Goal: Task Accomplishment & Management: Complete application form

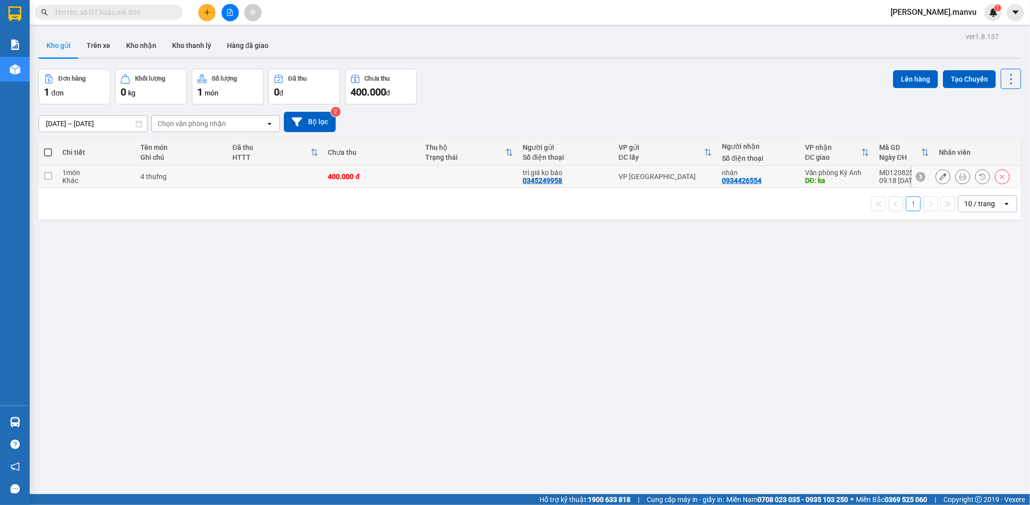
drag, startPoint x: 467, startPoint y: 180, endPoint x: 479, endPoint y: 170, distance: 15.5
click at [466, 180] on td at bounding box center [469, 177] width 97 height 22
checkbox input "true"
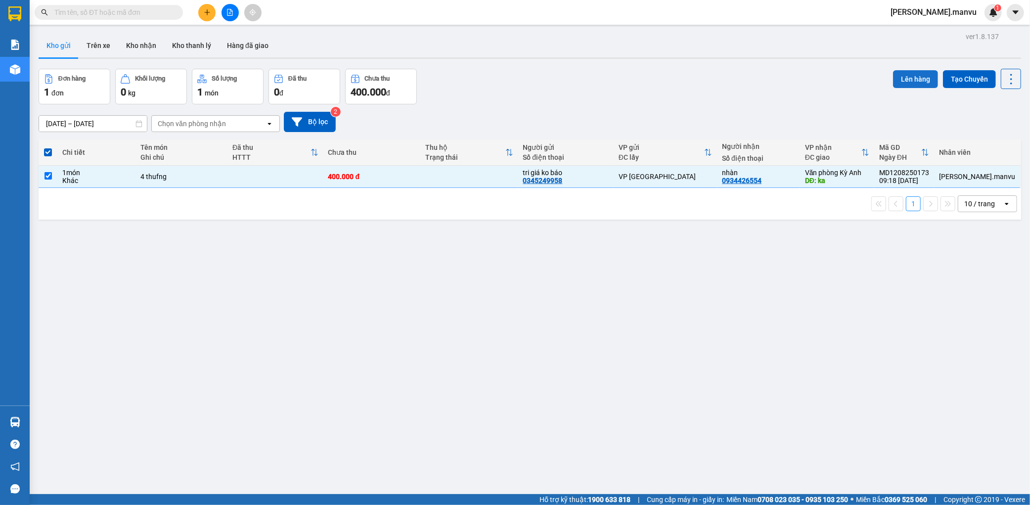
click at [907, 82] on button "Lên hàng" at bounding box center [915, 79] width 45 height 18
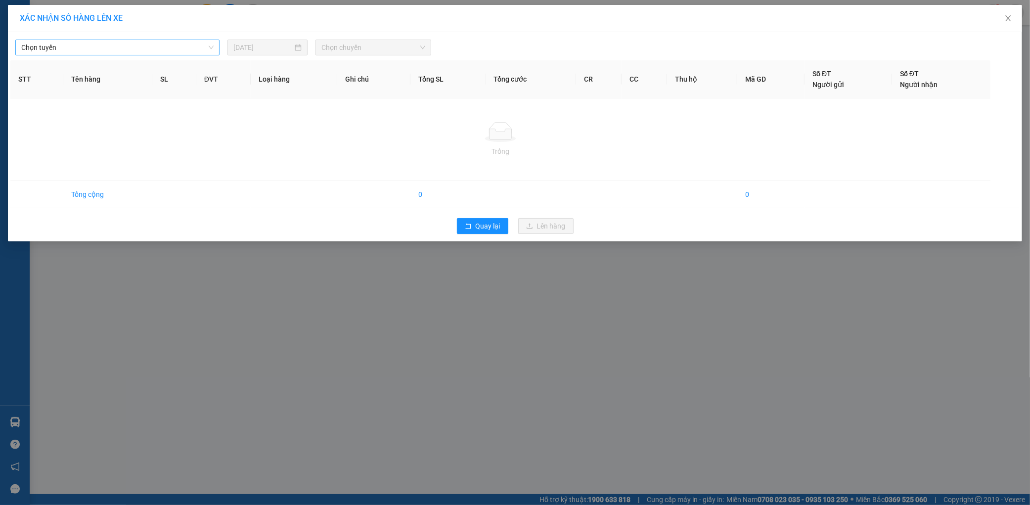
click at [164, 52] on span "Chọn tuyến" at bounding box center [117, 47] width 192 height 15
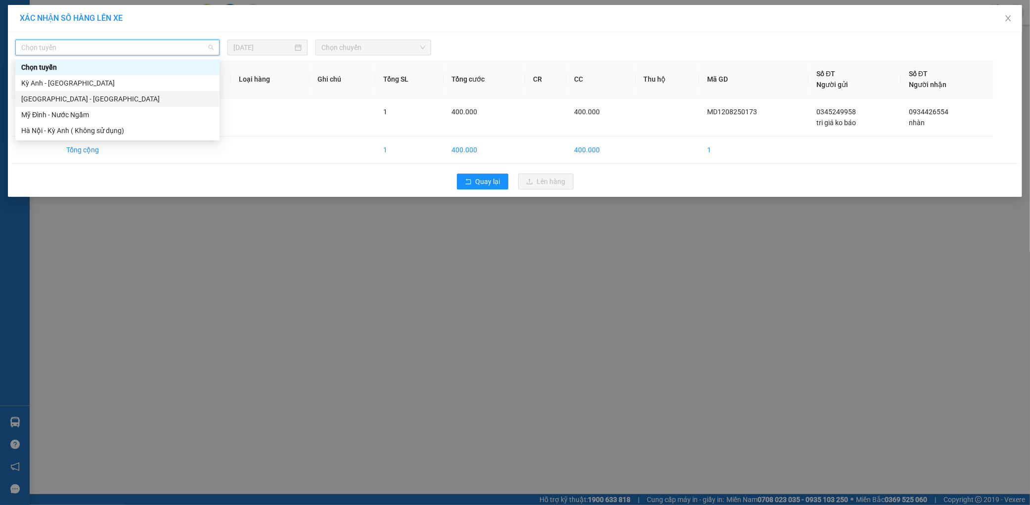
click at [88, 101] on div "[GEOGRAPHIC_DATA] - [GEOGRAPHIC_DATA]" at bounding box center [117, 99] width 192 height 11
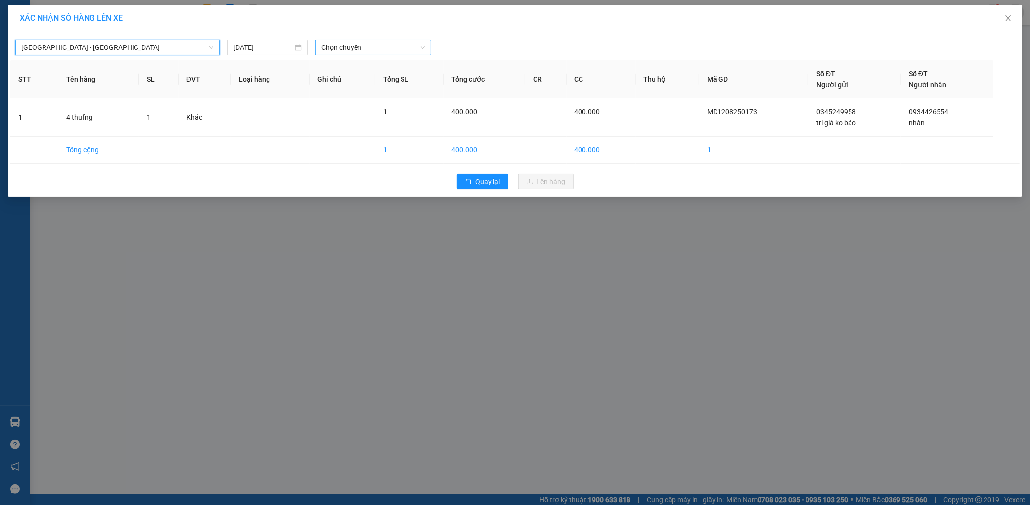
click at [372, 47] on span "Chọn chuyến" at bounding box center [374, 47] width 104 height 15
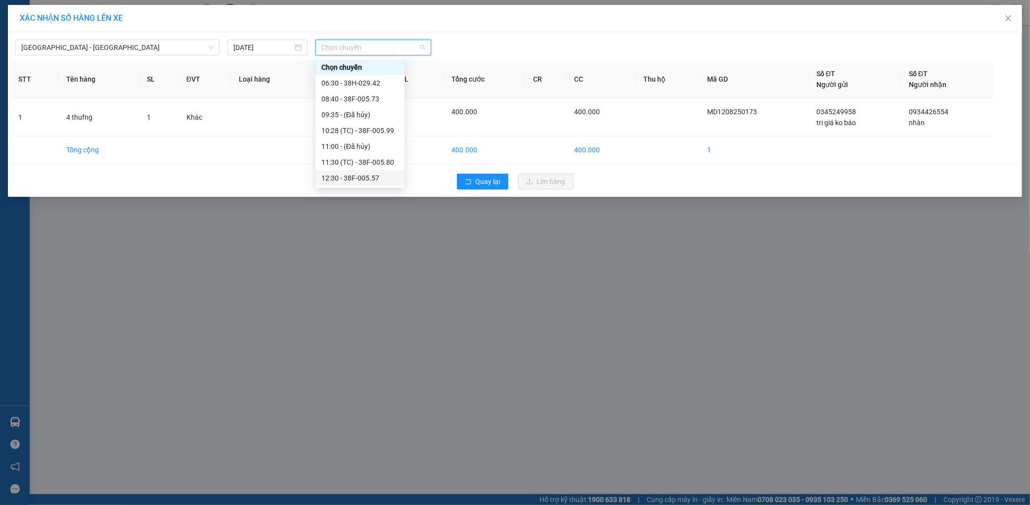
click at [368, 176] on div "12:30 - 38F-005.57" at bounding box center [360, 178] width 77 height 11
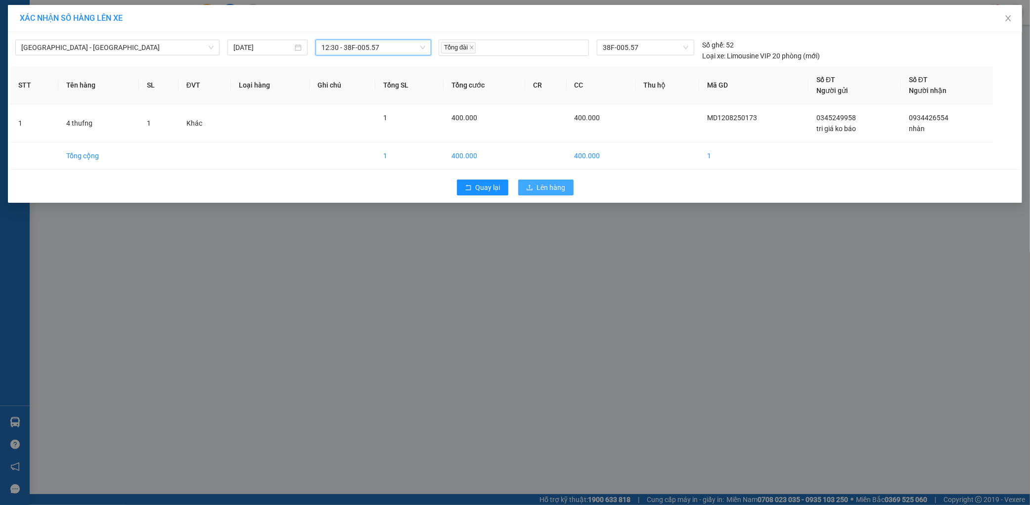
click at [557, 182] on button "Lên hàng" at bounding box center [545, 188] width 55 height 16
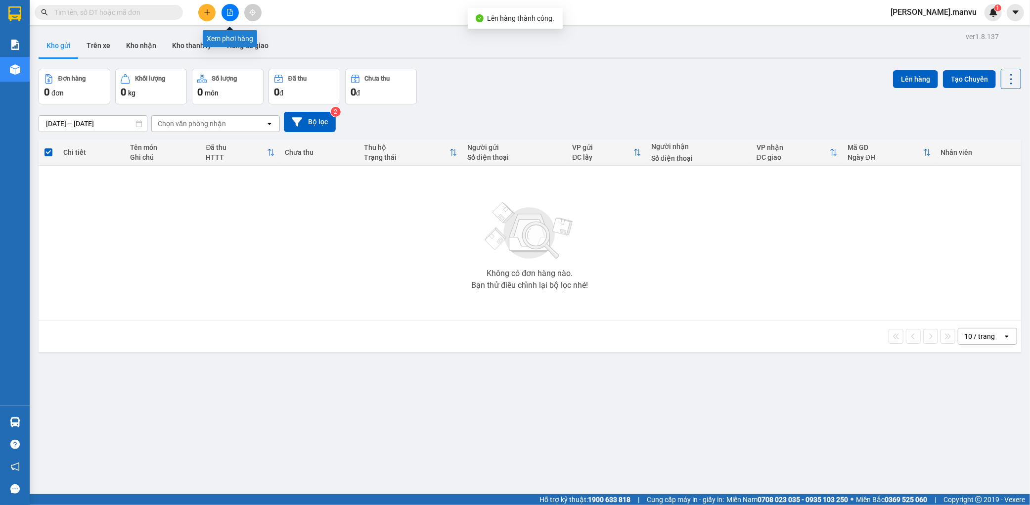
click at [230, 15] on icon "file-add" at bounding box center [230, 12] width 7 height 7
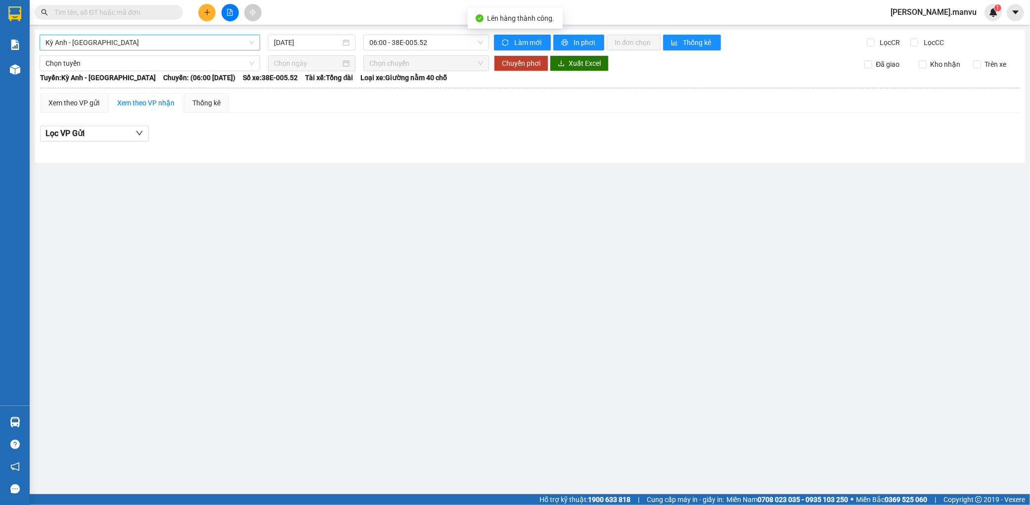
click at [218, 40] on span "Kỳ Anh - [GEOGRAPHIC_DATA]" at bounding box center [150, 42] width 209 height 15
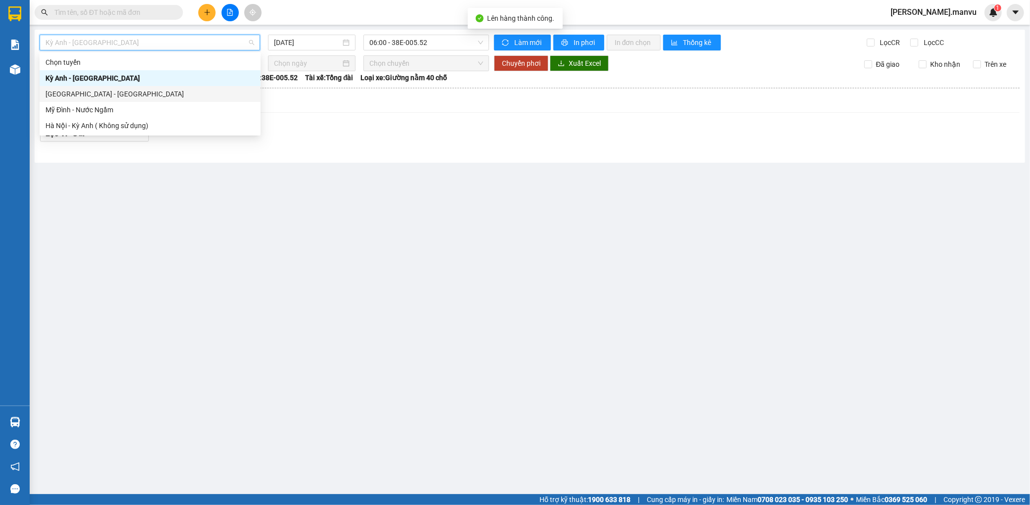
click at [115, 91] on div "[GEOGRAPHIC_DATA] - [GEOGRAPHIC_DATA]" at bounding box center [150, 94] width 209 height 11
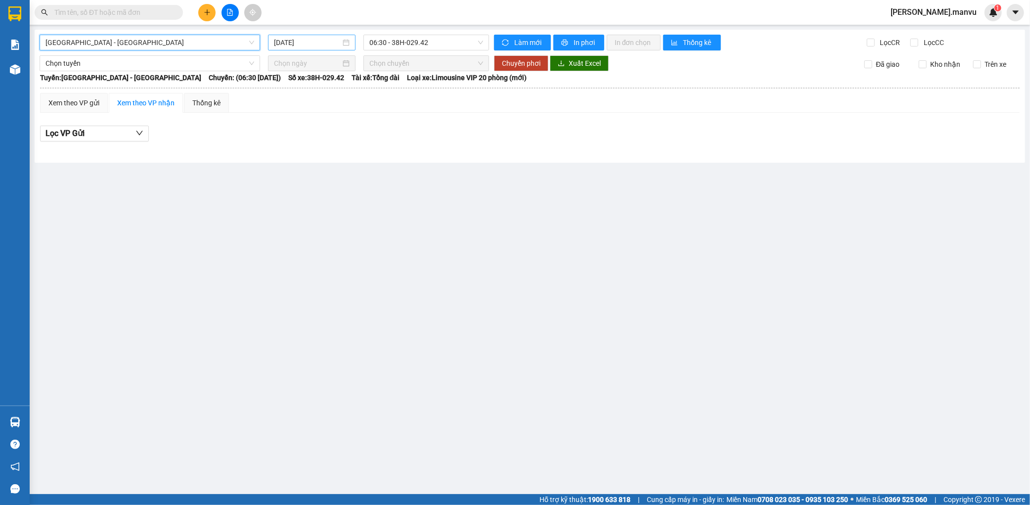
click at [328, 45] on input "[DATE]" at bounding box center [307, 42] width 67 height 11
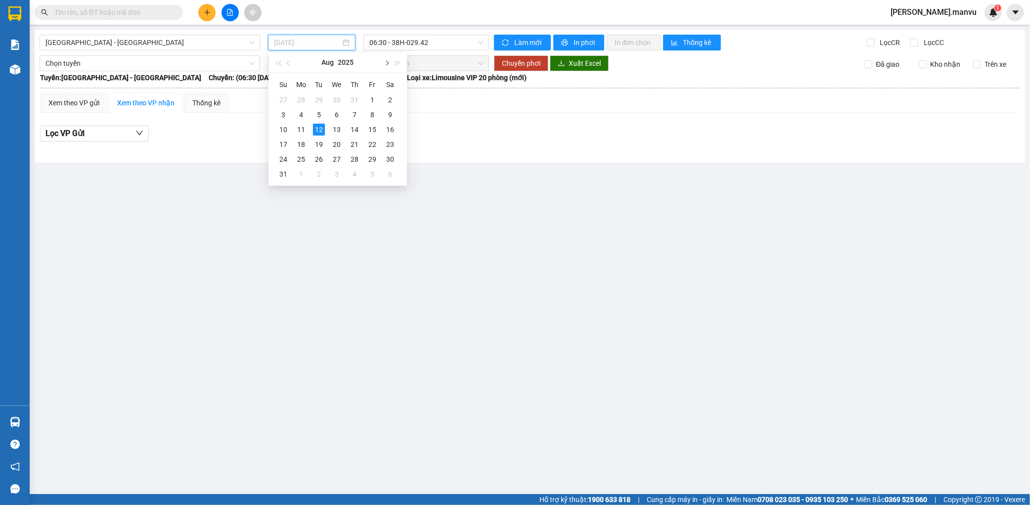
type input "[DATE]"
click at [414, 45] on span "06:30 - 38H-029.42" at bounding box center [427, 42] width 114 height 15
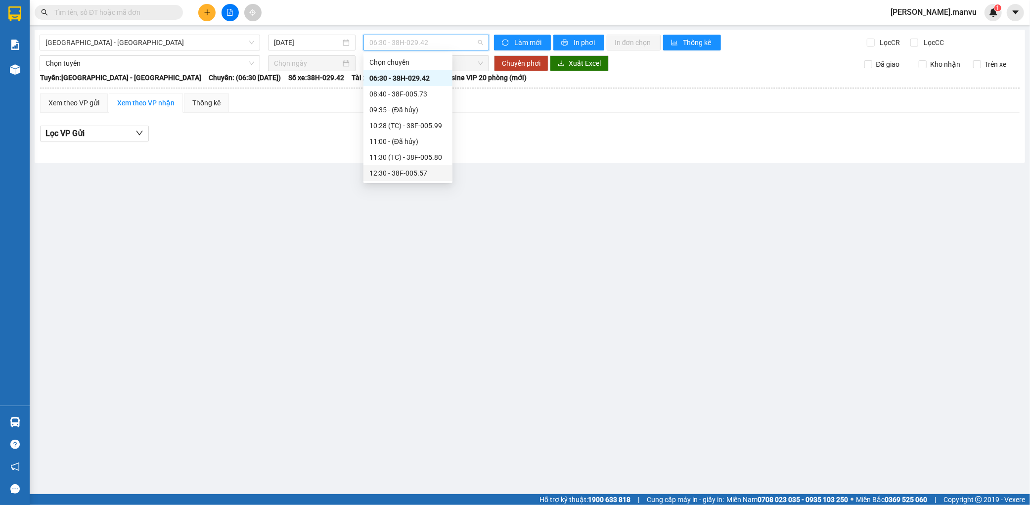
click at [410, 170] on div "12:30 - 38F-005.57" at bounding box center [408, 173] width 77 height 11
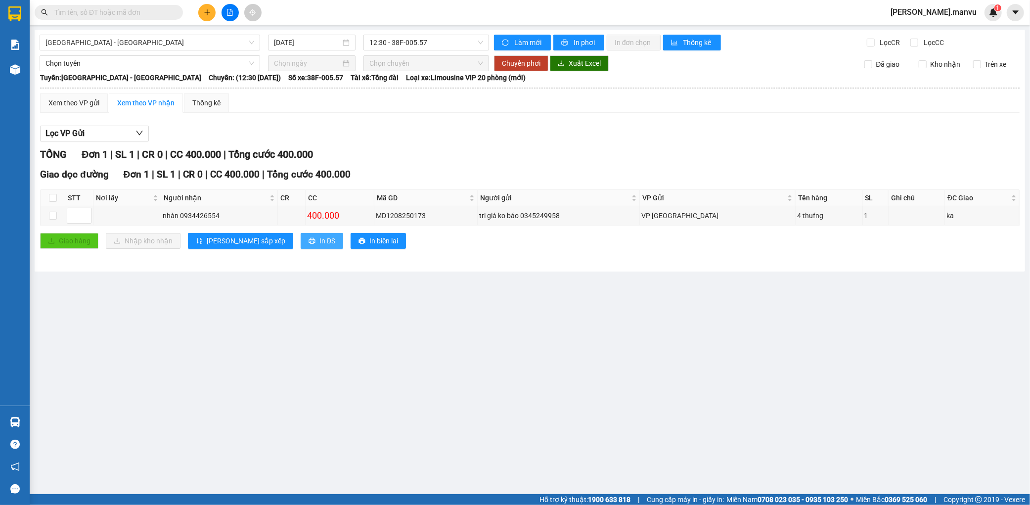
click at [309, 244] on icon "printer" at bounding box center [312, 241] width 6 height 6
click at [210, 12] on icon "plus" at bounding box center [207, 12] width 7 height 7
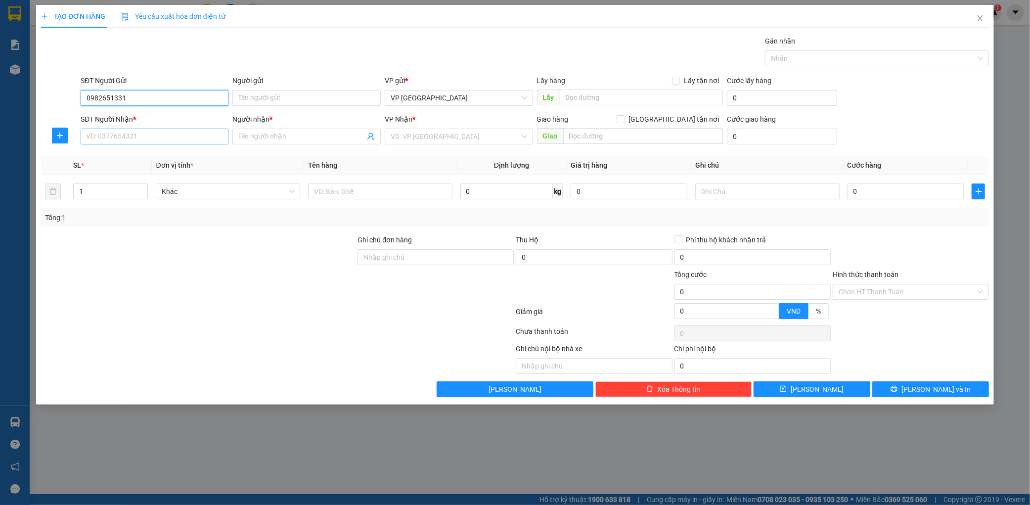
type input "0982651331"
click at [139, 130] on input "SĐT Người Nhận *" at bounding box center [155, 137] width 148 height 16
type input "0977147887"
click at [261, 138] on input "Người nhận *" at bounding box center [301, 136] width 127 height 11
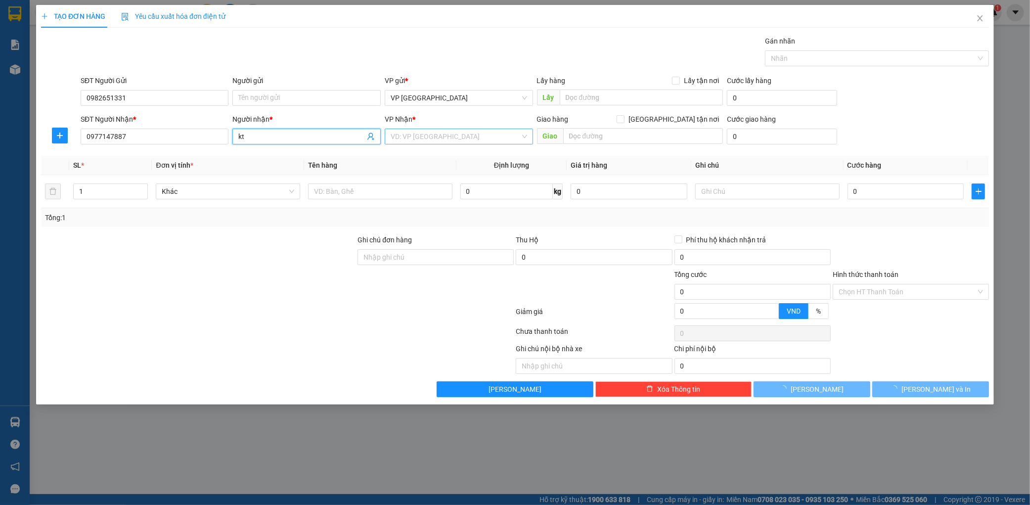
type input "kt"
click at [470, 144] on input "search" at bounding box center [456, 136] width 130 height 15
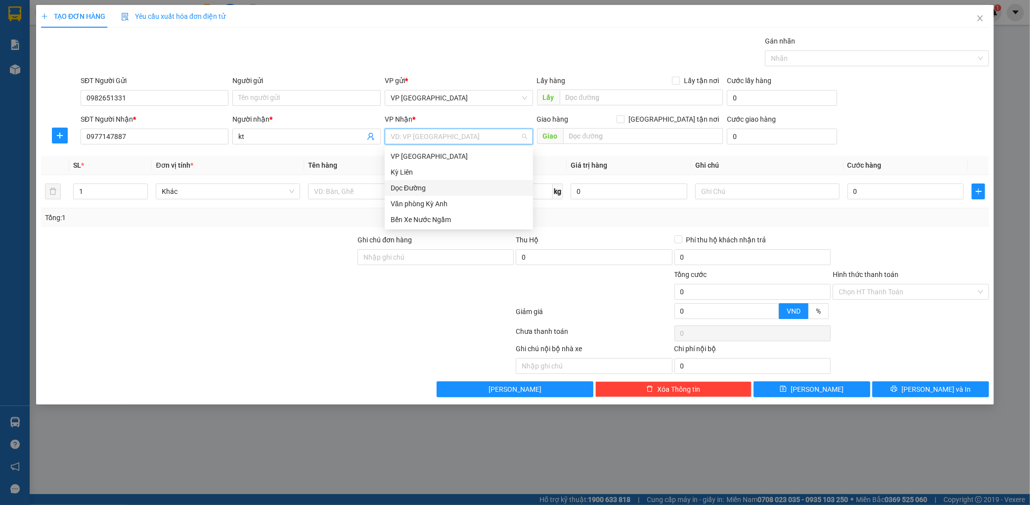
click at [434, 180] on div "Dọc Đường" at bounding box center [459, 188] width 148 height 16
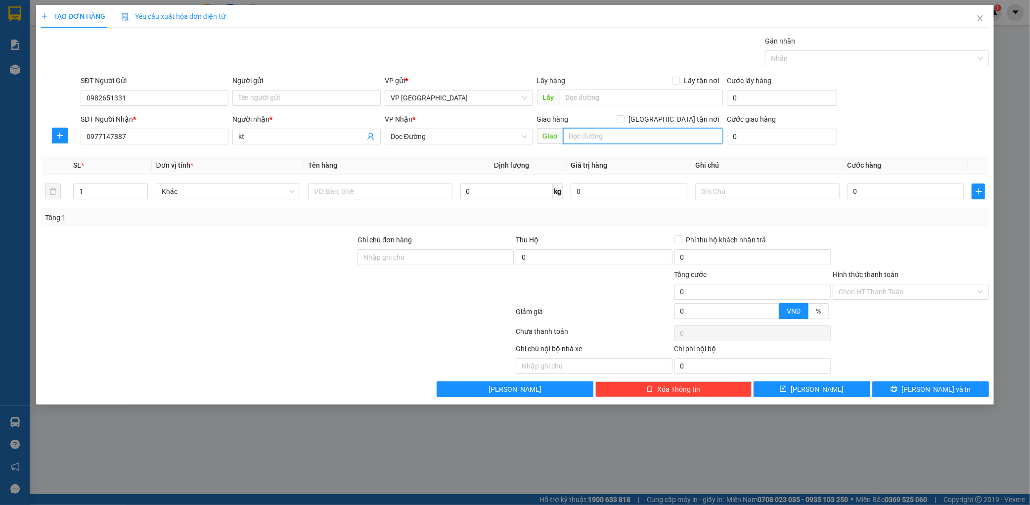
click at [614, 136] on input "text" at bounding box center [643, 136] width 160 height 16
type input "[PERSON_NAME]"
drag, startPoint x: 357, startPoint y: 182, endPoint x: 357, endPoint y: 191, distance: 9.4
click at [357, 185] on div at bounding box center [380, 192] width 144 height 20
click at [357, 191] on input "text" at bounding box center [380, 192] width 144 height 16
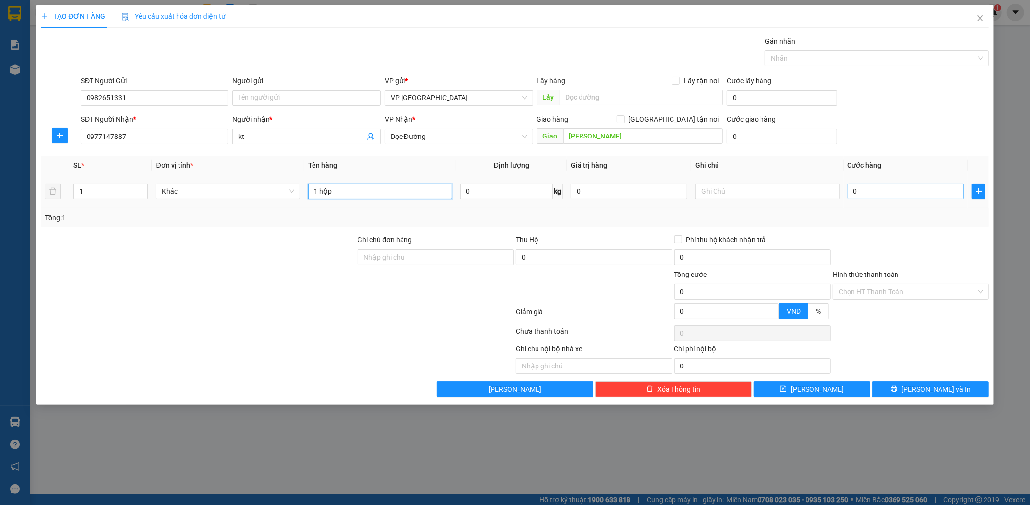
type input "1 hộp"
click at [914, 194] on input "0" at bounding box center [906, 192] width 117 height 16
type input "005"
type input "5"
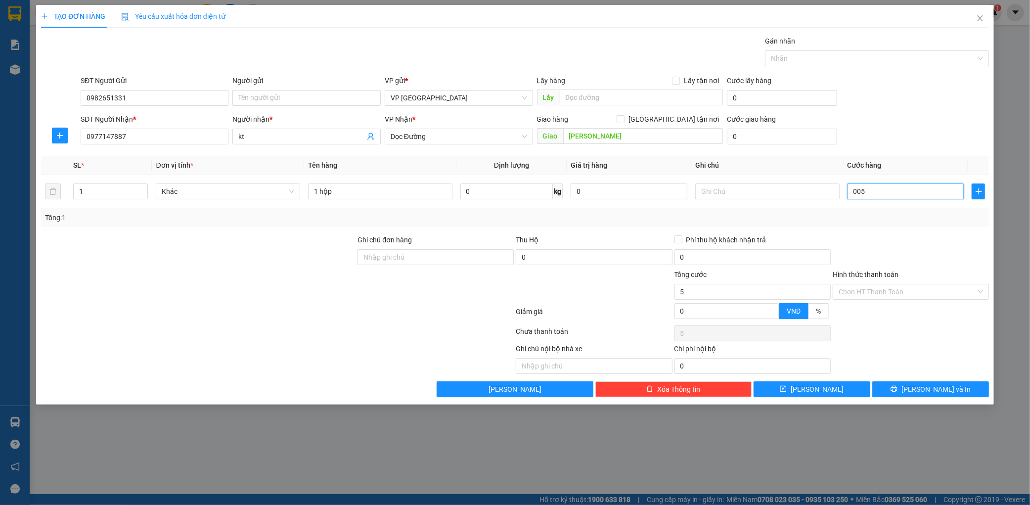
type input "0.050"
type input "50"
type input "00.500"
type input "500"
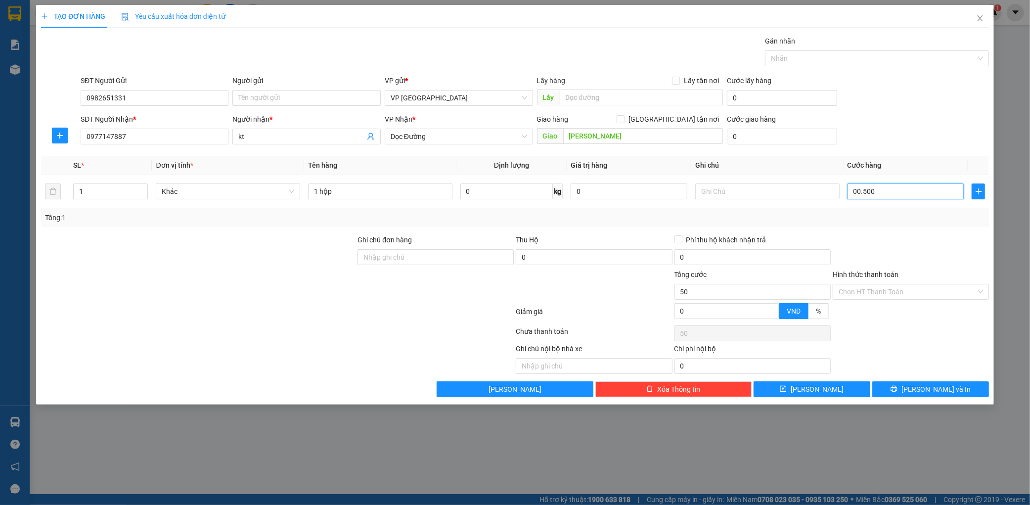
type input "500"
type input "0.005.000"
type input "5.000"
type input "000.050.000"
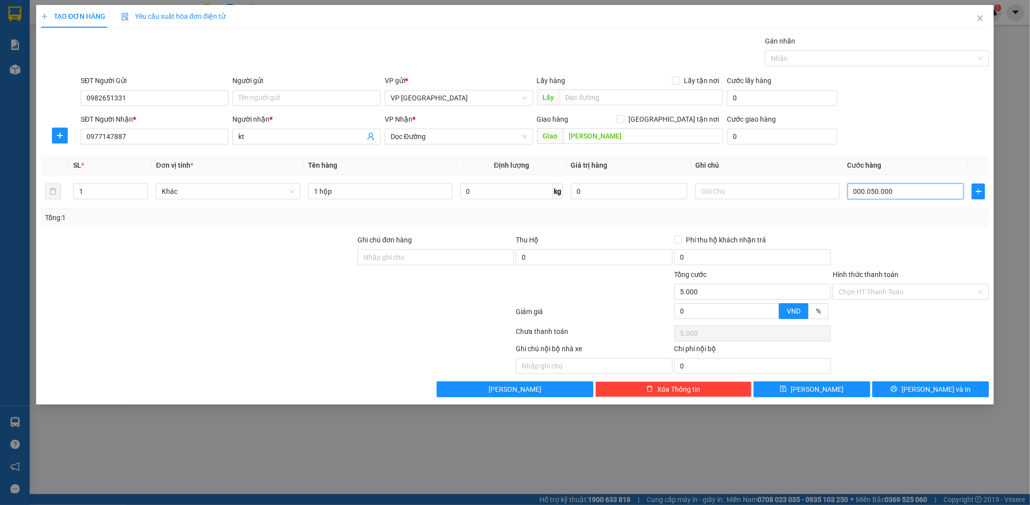
type input "50.000"
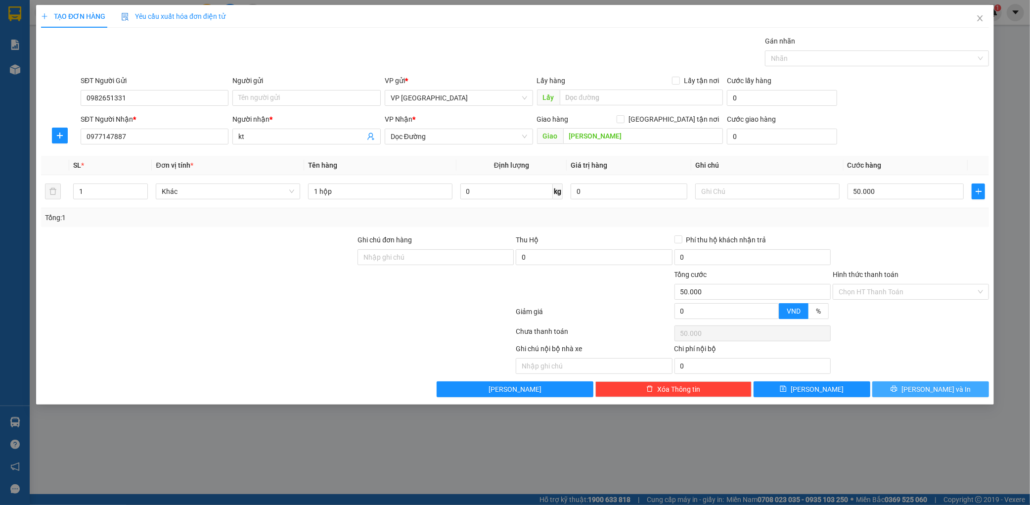
click at [951, 384] on button "[PERSON_NAME] và In" at bounding box center [931, 389] width 117 height 16
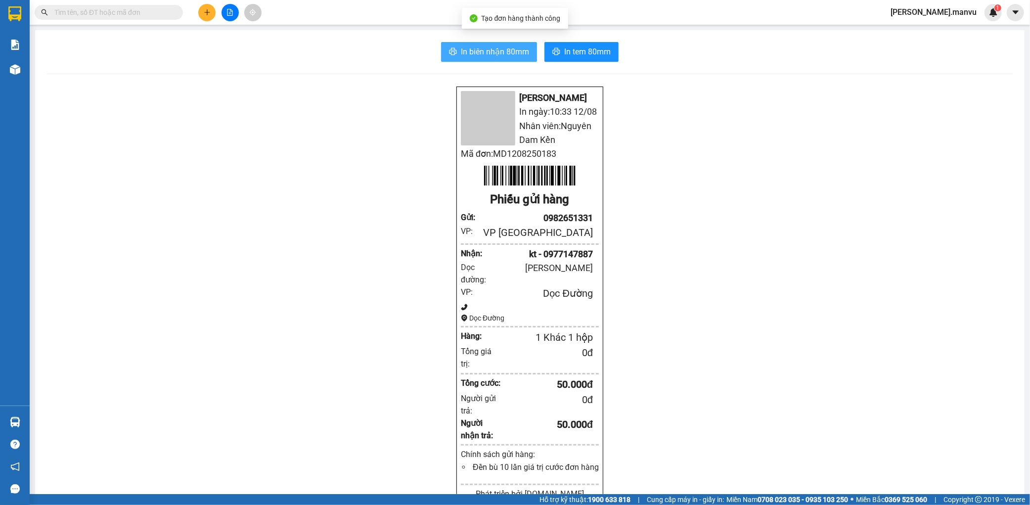
click at [488, 47] on span "In biên nhận 80mm" at bounding box center [495, 52] width 68 height 12
click at [600, 57] on span "In tem 80mm" at bounding box center [587, 52] width 47 height 12
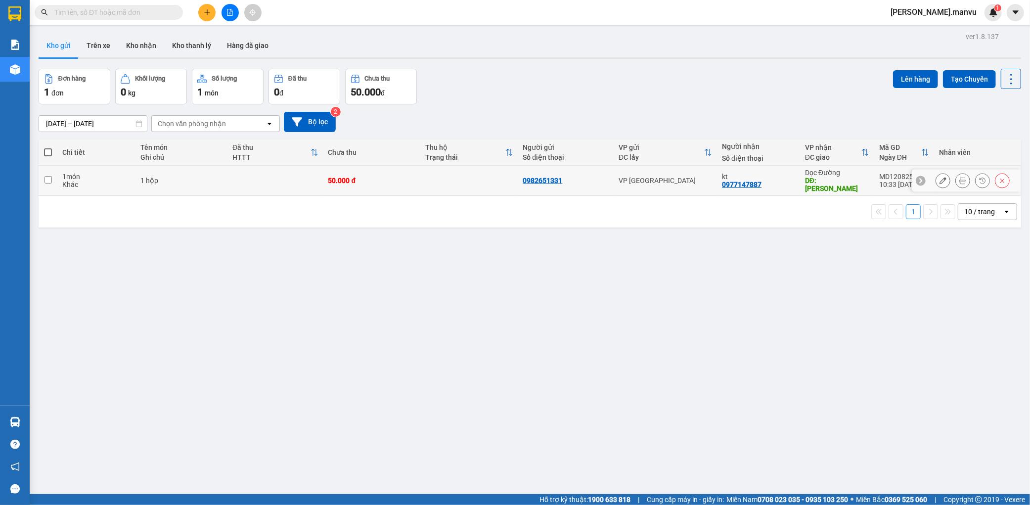
click at [377, 172] on td "50.000 đ" at bounding box center [372, 181] width 97 height 30
checkbox input "true"
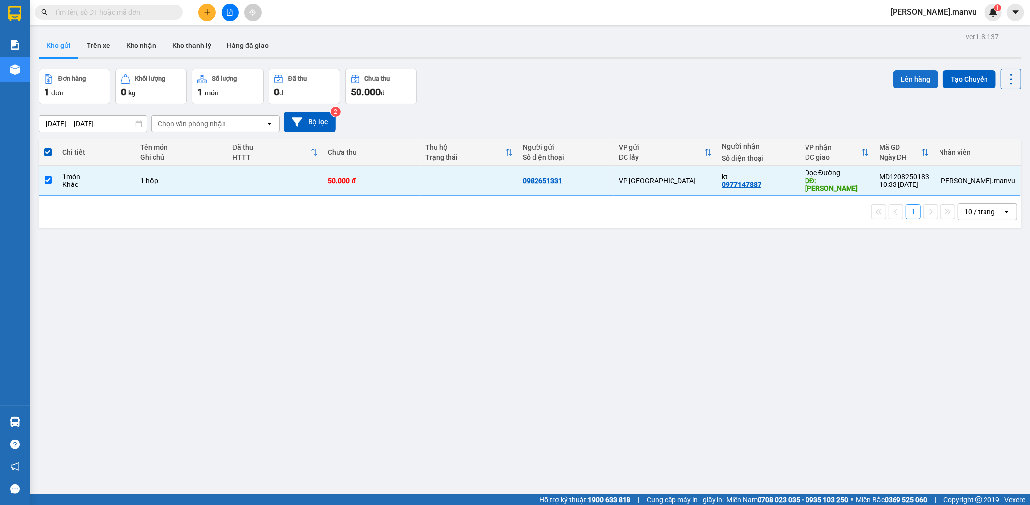
click at [911, 78] on button "Lên hàng" at bounding box center [915, 79] width 45 height 18
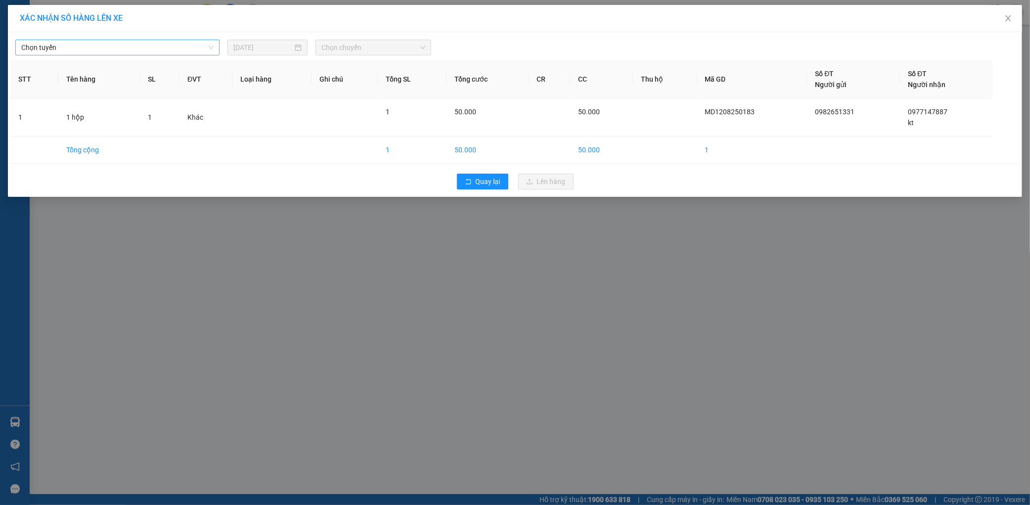
click at [187, 48] on span "Chọn tuyến" at bounding box center [117, 47] width 192 height 15
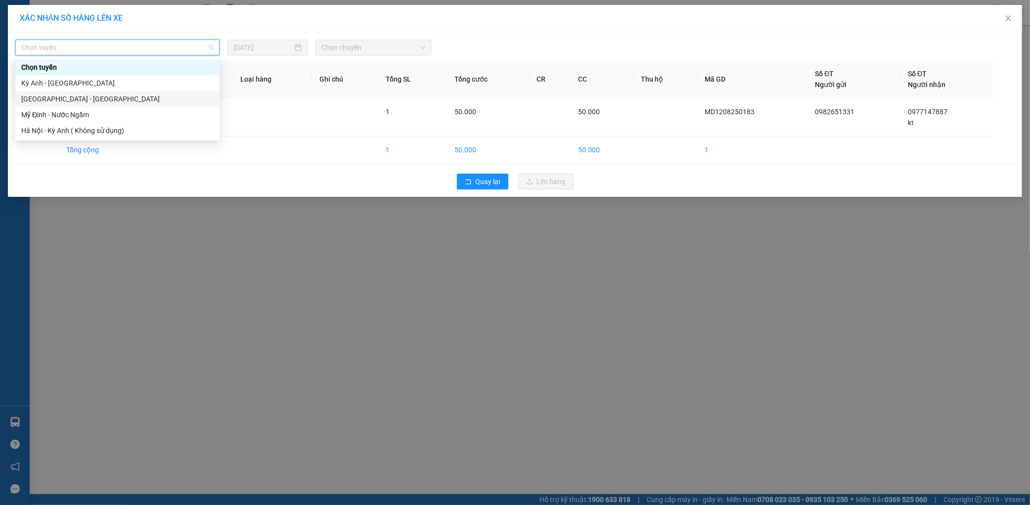
drag, startPoint x: 82, startPoint y: 102, endPoint x: 147, endPoint y: 86, distance: 67.8
click at [82, 101] on div "[GEOGRAPHIC_DATA] - [GEOGRAPHIC_DATA]" at bounding box center [117, 99] width 192 height 11
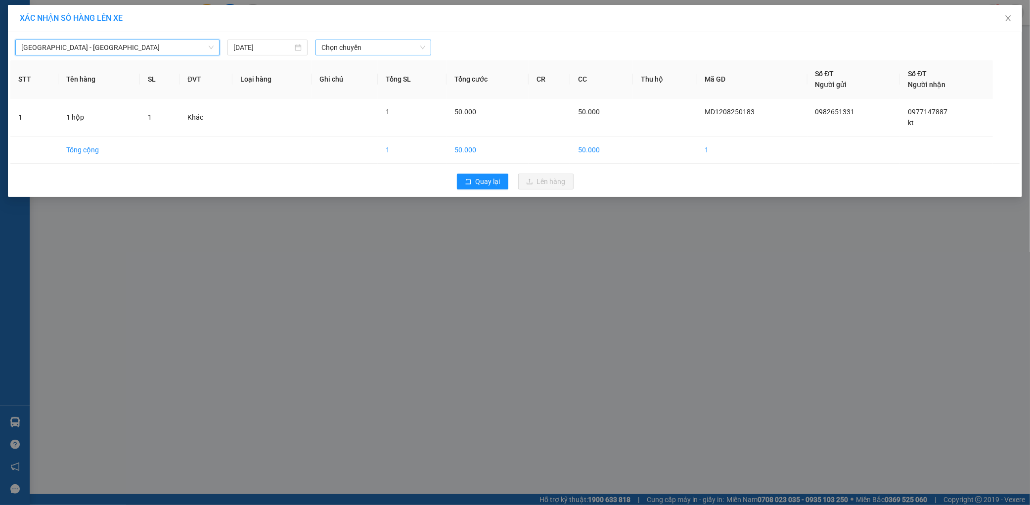
click at [355, 51] on span "Chọn chuyến" at bounding box center [374, 47] width 104 height 15
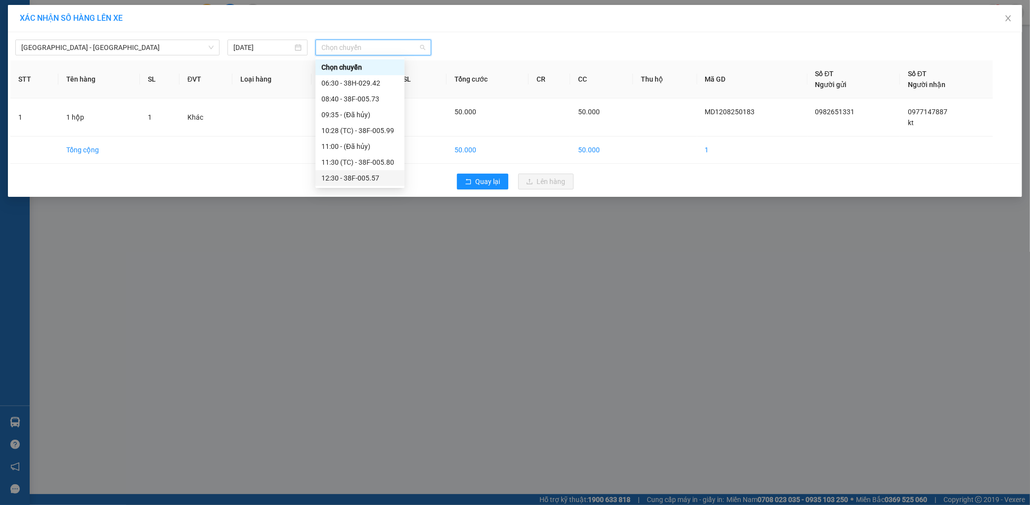
click at [359, 170] on div "12:30 - 38F-005.57" at bounding box center [360, 178] width 89 height 16
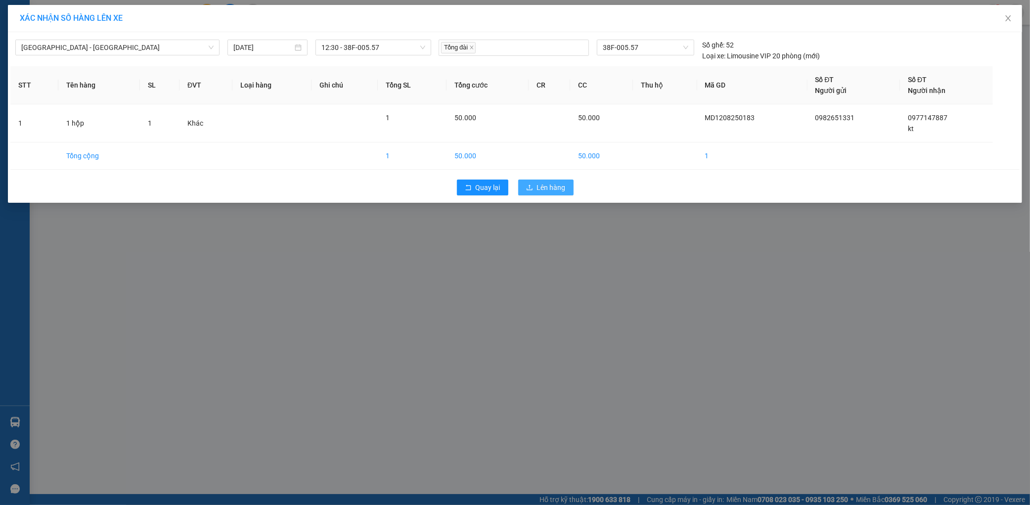
click at [542, 186] on span "Lên hàng" at bounding box center [551, 187] width 29 height 11
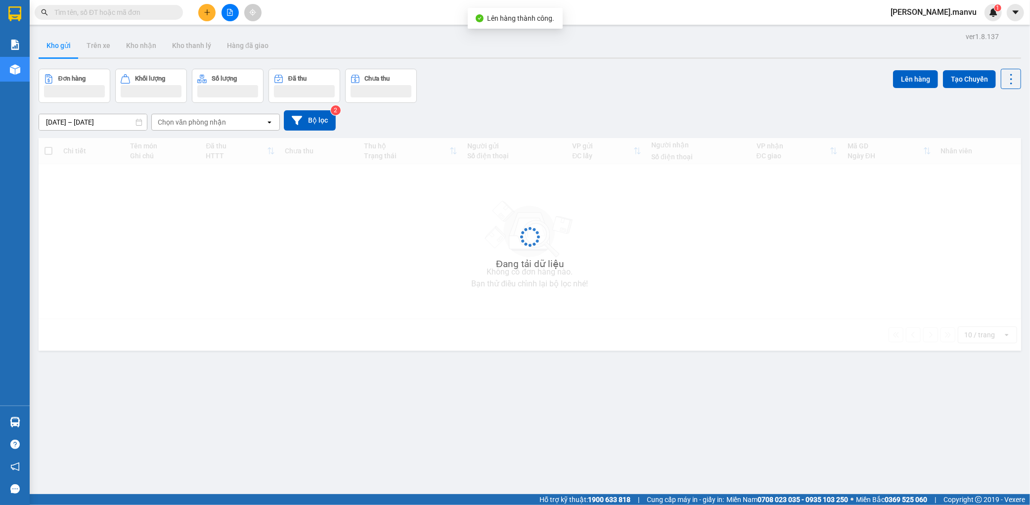
click at [234, 13] on button at bounding box center [230, 12] width 17 height 17
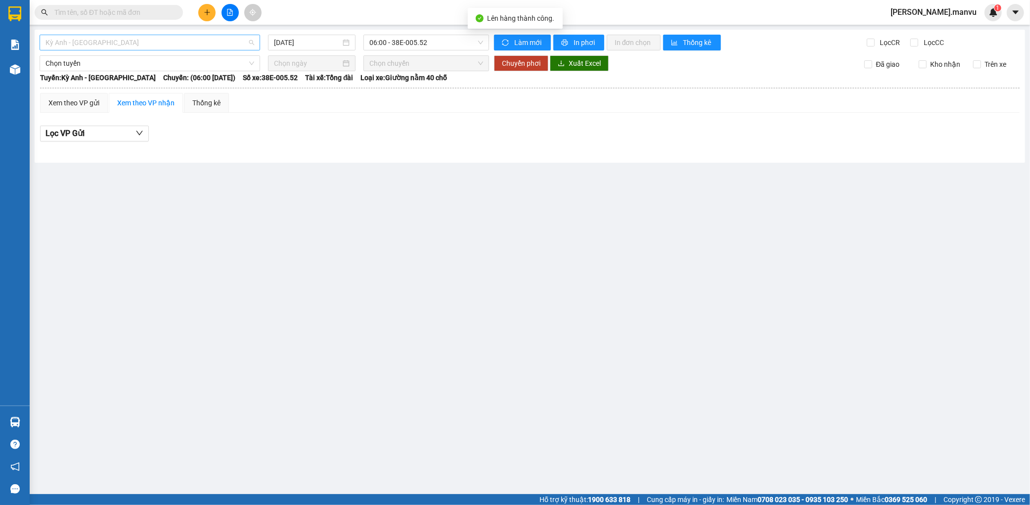
click at [164, 41] on span "Kỳ Anh - [GEOGRAPHIC_DATA]" at bounding box center [150, 42] width 209 height 15
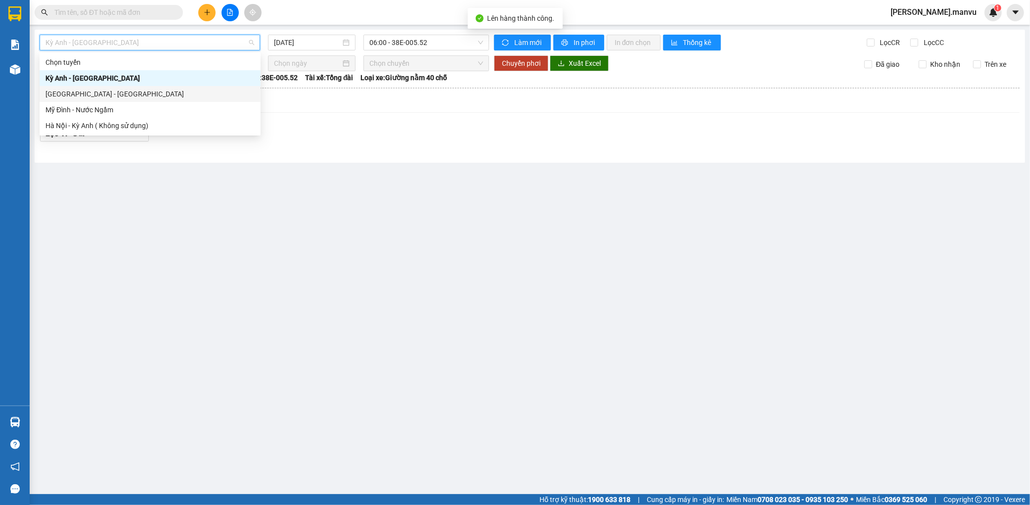
click at [73, 95] on div "[GEOGRAPHIC_DATA] - [GEOGRAPHIC_DATA]" at bounding box center [150, 94] width 209 height 11
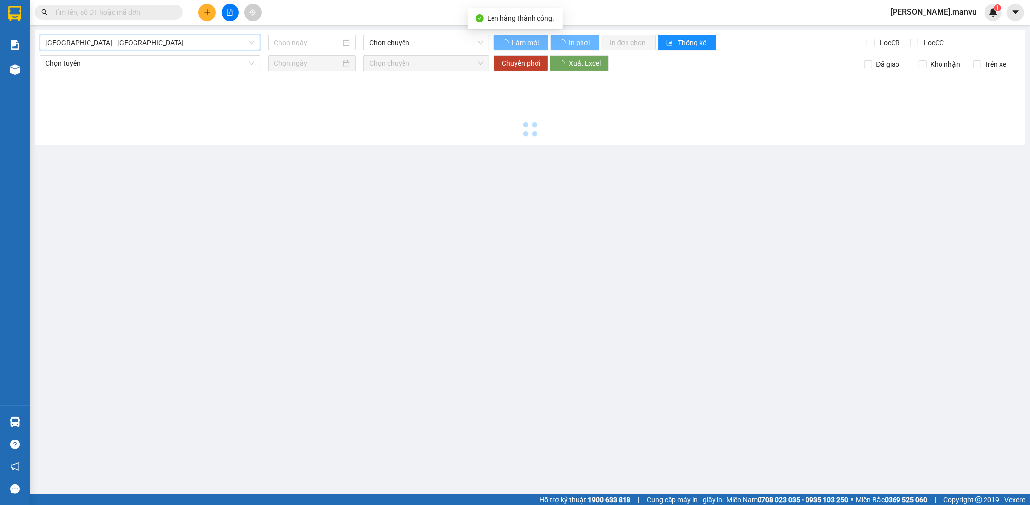
type input "[DATE]"
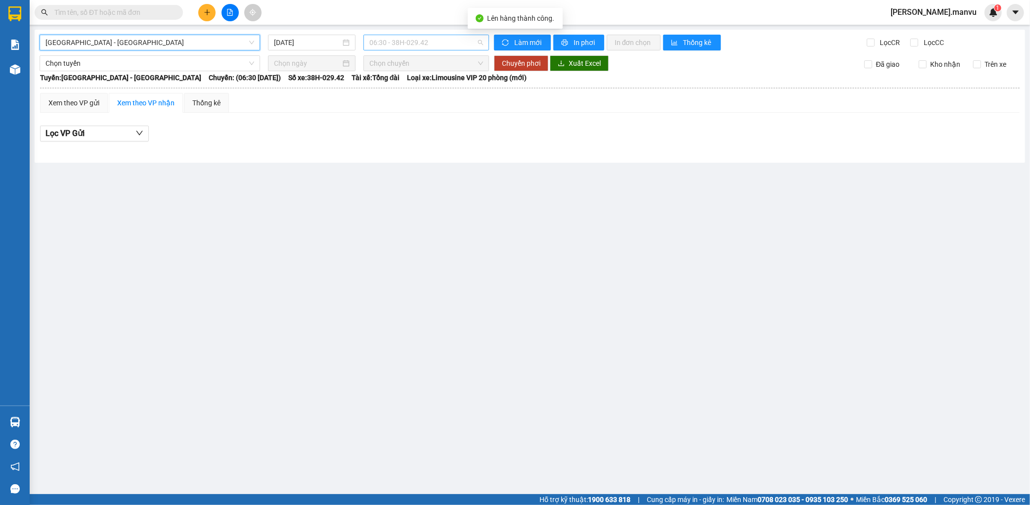
click at [404, 46] on span "06:30 - 38H-029.42" at bounding box center [427, 42] width 114 height 15
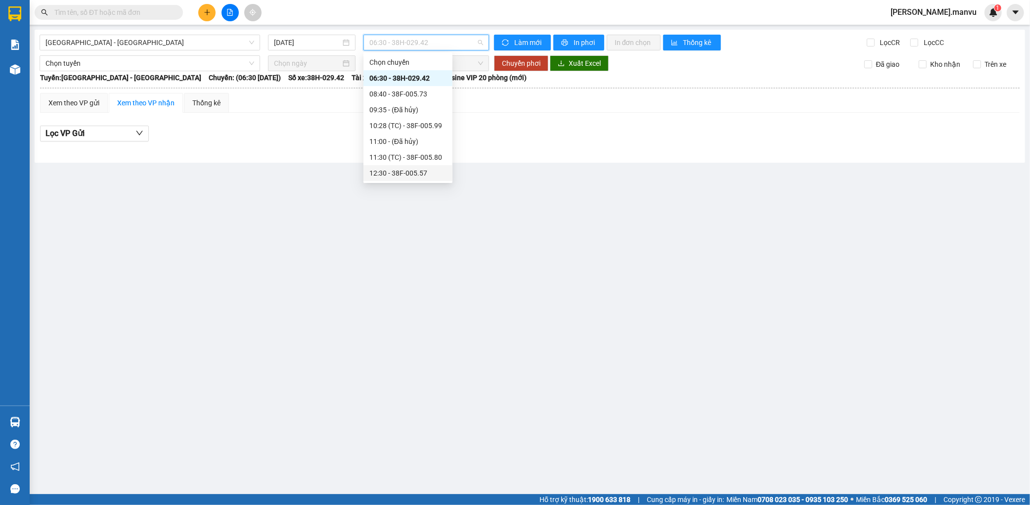
click at [396, 171] on div "12:30 - 38F-005.57" at bounding box center [408, 173] width 77 height 11
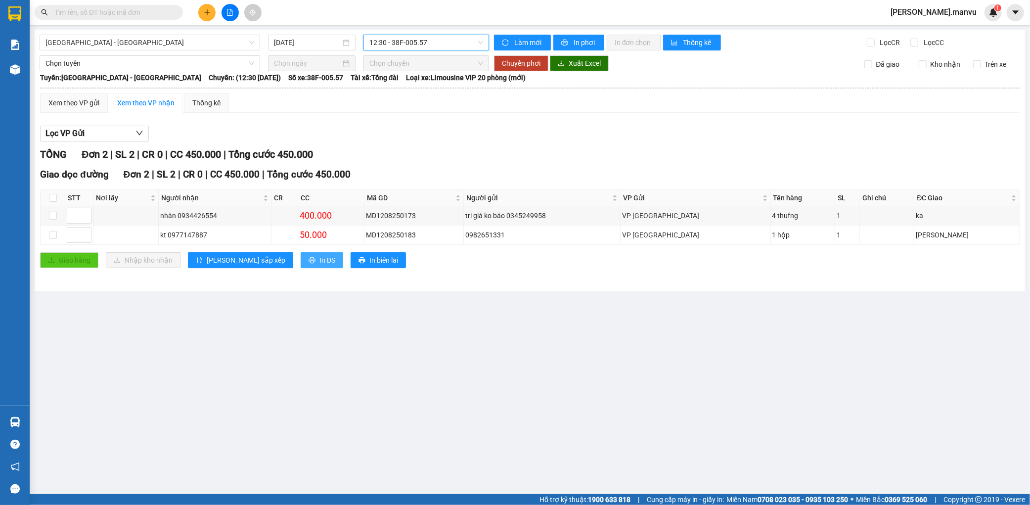
click at [320, 256] on span "In DS" at bounding box center [328, 260] width 16 height 11
click at [131, 7] on input "text" at bounding box center [112, 12] width 117 height 11
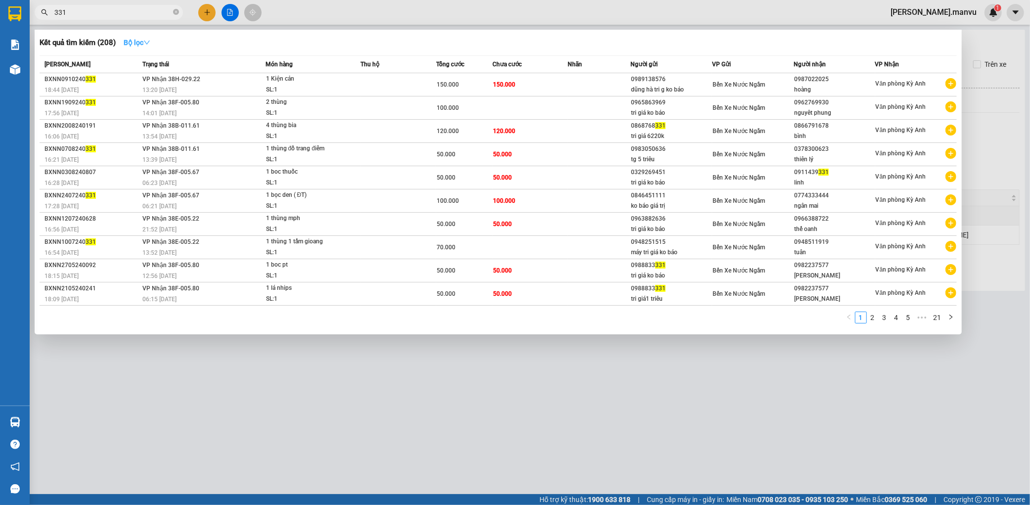
type input "331"
click at [124, 38] on button "Bộ lọc" at bounding box center [137, 43] width 43 height 16
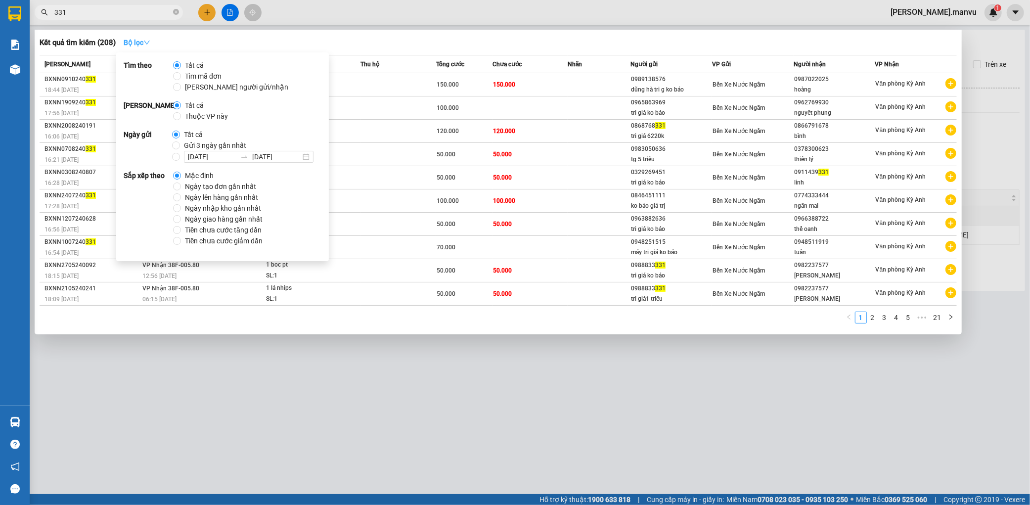
click at [129, 42] on strong "Bộ lọc" at bounding box center [137, 43] width 27 height 8
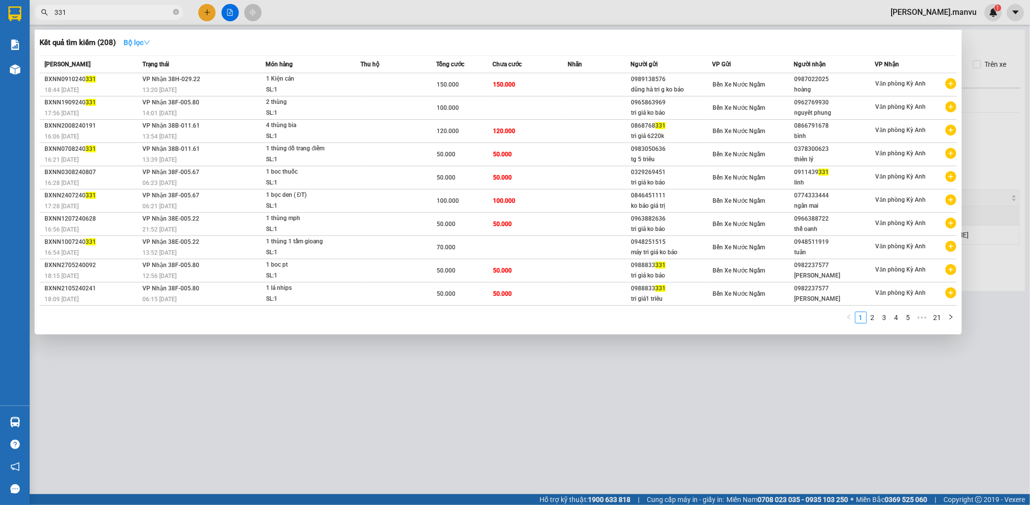
click at [126, 47] on button "Bộ lọc" at bounding box center [137, 43] width 43 height 16
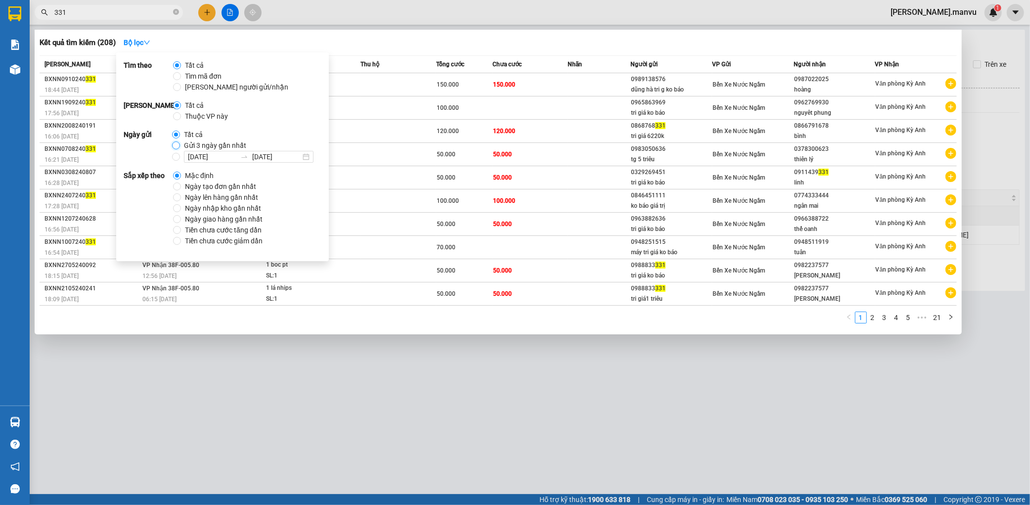
click at [174, 142] on input "Gửi 3 ngày gần nhất" at bounding box center [176, 145] width 8 height 8
radio input "true"
radio input "false"
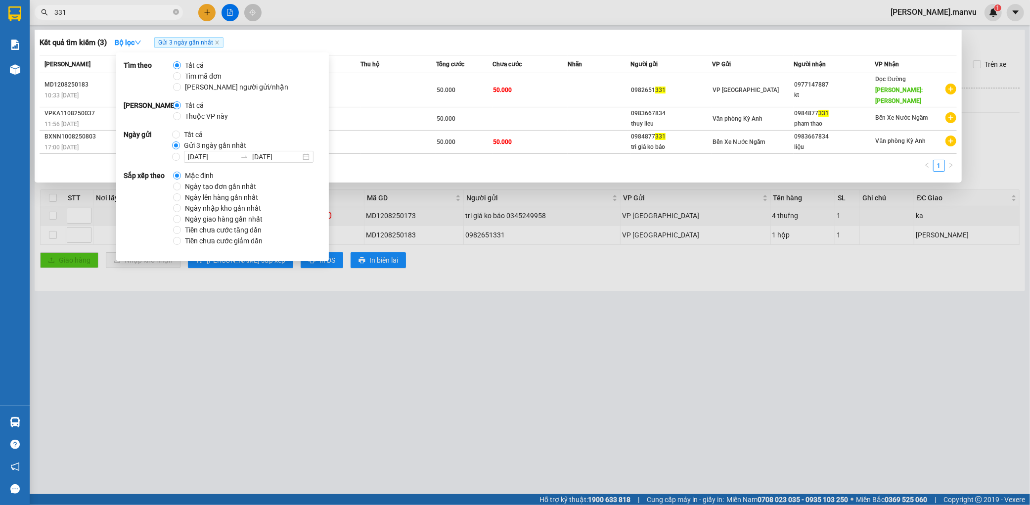
click at [450, 310] on div at bounding box center [515, 252] width 1030 height 505
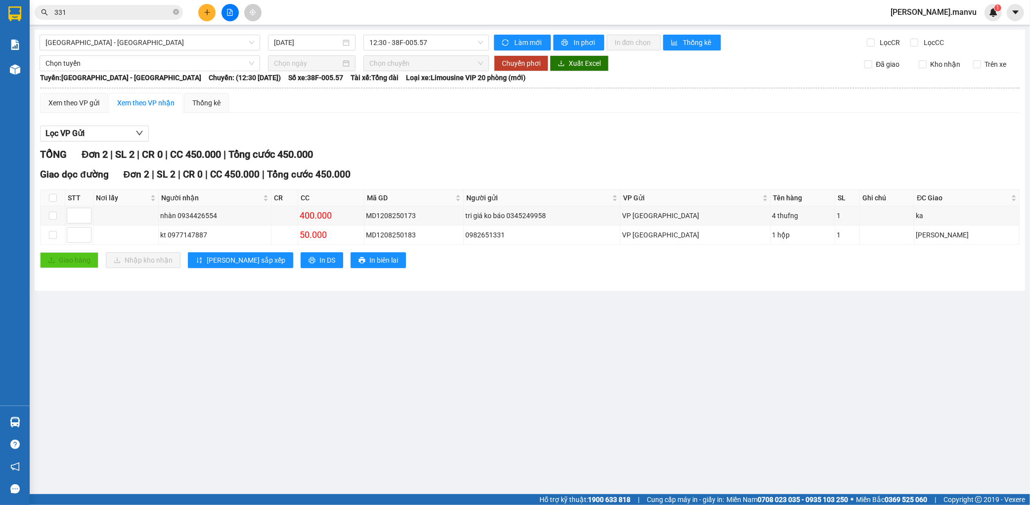
click at [105, 7] on input "331" at bounding box center [112, 12] width 117 height 11
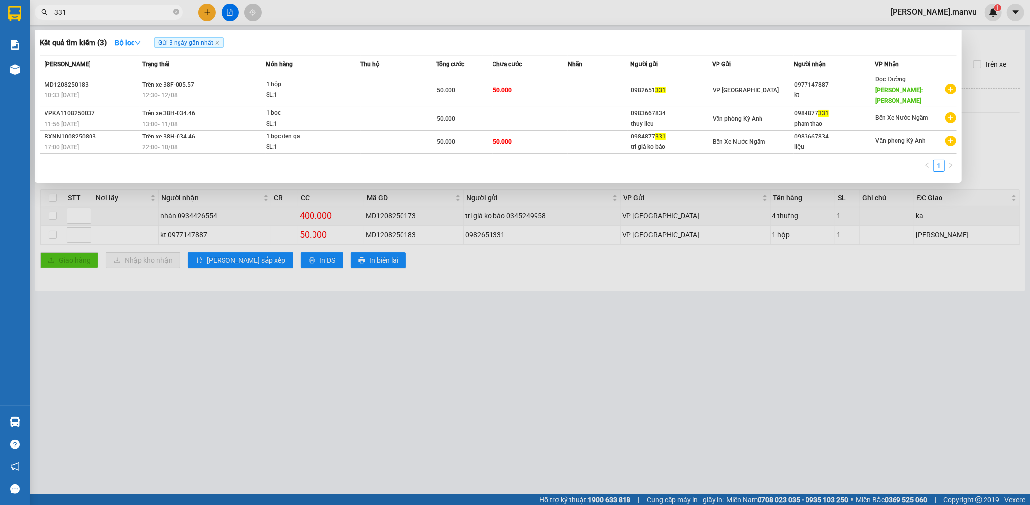
click at [269, 303] on div at bounding box center [515, 252] width 1030 height 505
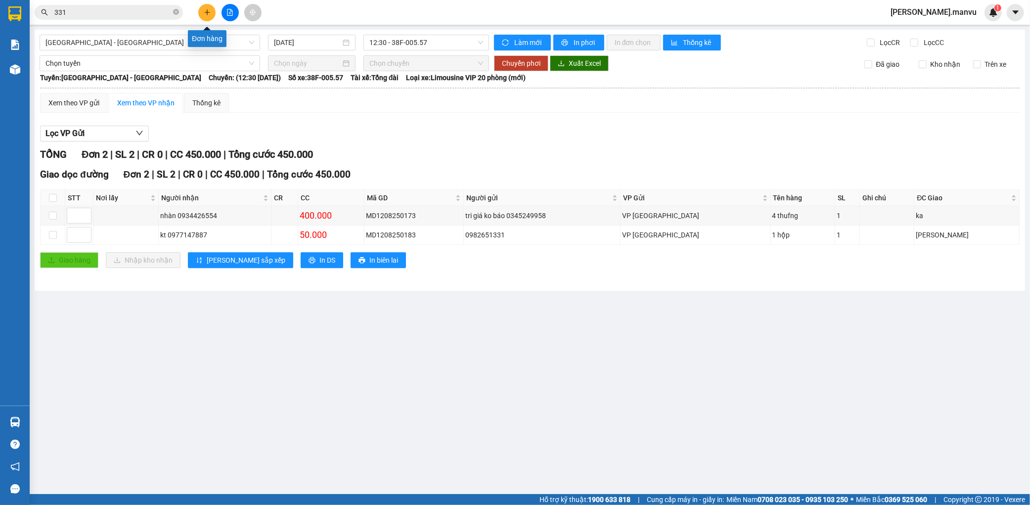
click at [208, 17] on button at bounding box center [206, 12] width 17 height 17
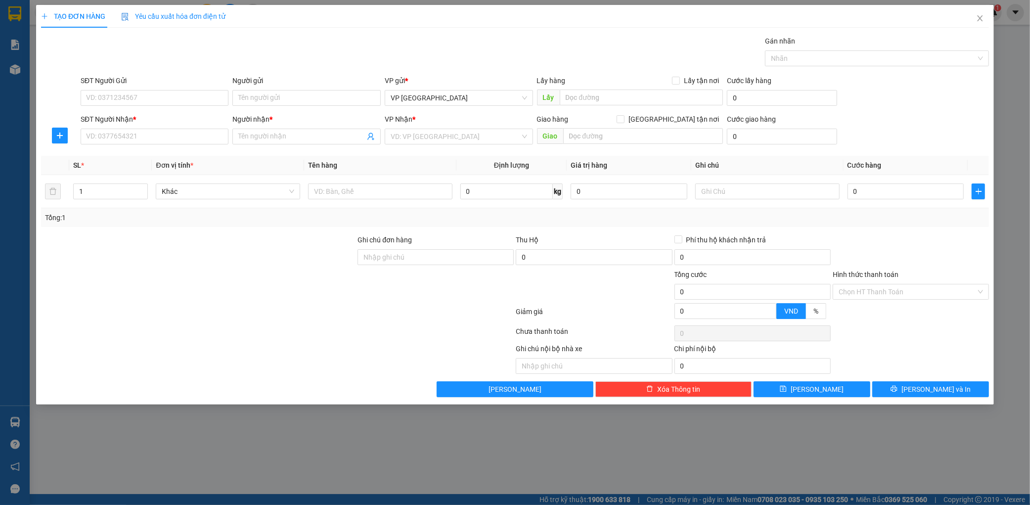
click at [172, 86] on div "SĐT Người Gửi" at bounding box center [155, 82] width 148 height 15
click at [118, 91] on input "SĐT Người Gửi" at bounding box center [155, 98] width 148 height 16
click at [141, 117] on div "0365017041" at bounding box center [155, 117] width 137 height 11
type input "0365017041"
click at [137, 128] on body "Kết quả tìm kiếm ( 3 ) Bộ lọc Gửi 3 ngày gần nhất Mã ĐH Trạng thái Món hàng Thu…" at bounding box center [515, 252] width 1030 height 505
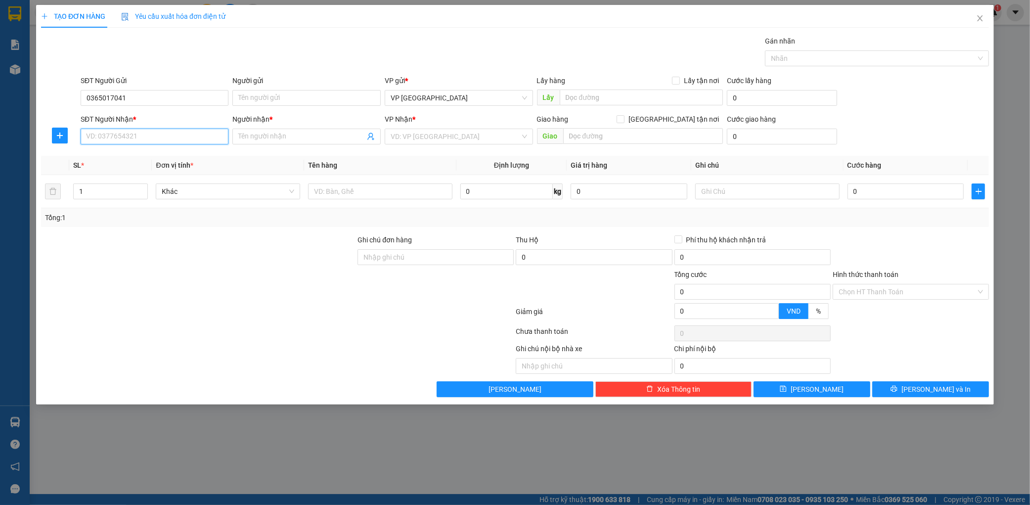
click at [172, 143] on input "SĐT Người Nhận *" at bounding box center [155, 137] width 148 height 16
click at [164, 152] on div "0976293904 - [GEOGRAPHIC_DATA]" at bounding box center [155, 156] width 137 height 11
type input "0976293904"
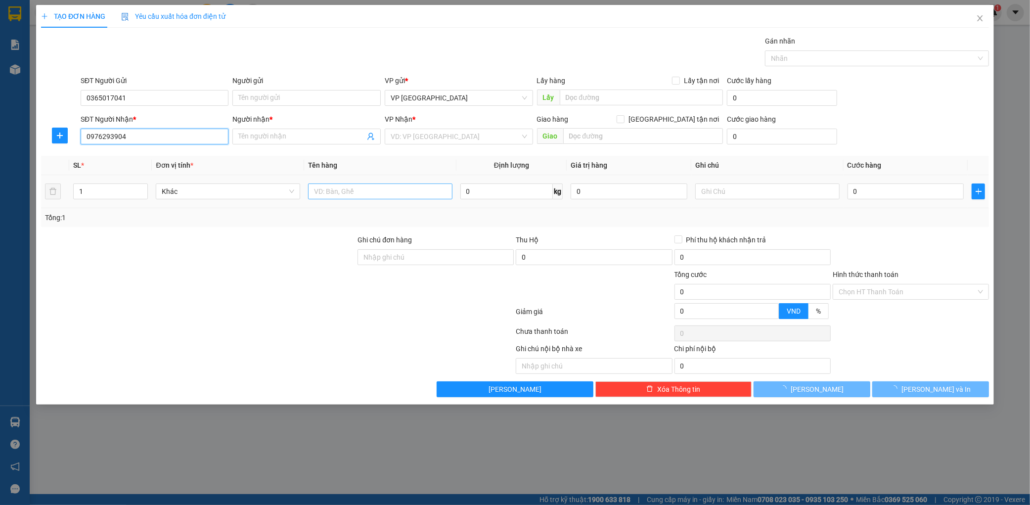
type input "st quang bé"
type input "kỳ liên"
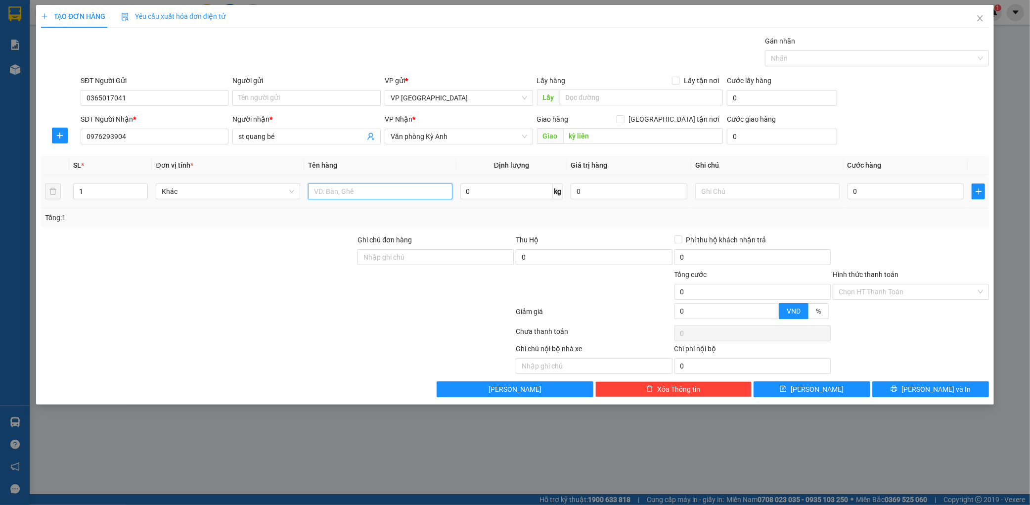
click at [395, 193] on input "text" at bounding box center [380, 192] width 144 height 16
click at [456, 143] on span "Văn phòng Kỳ Anh" at bounding box center [459, 136] width 137 height 15
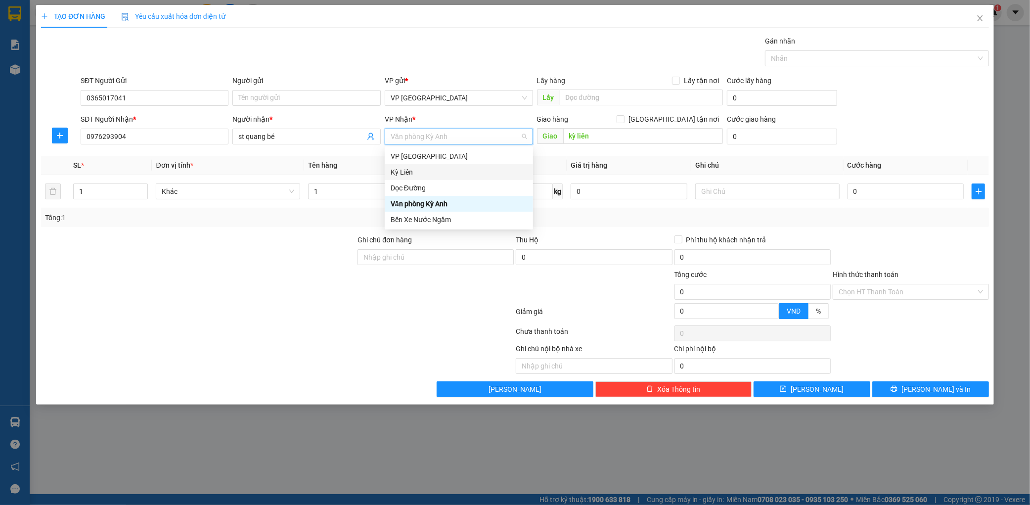
click at [414, 180] on div "Dọc Đường" at bounding box center [459, 188] width 148 height 16
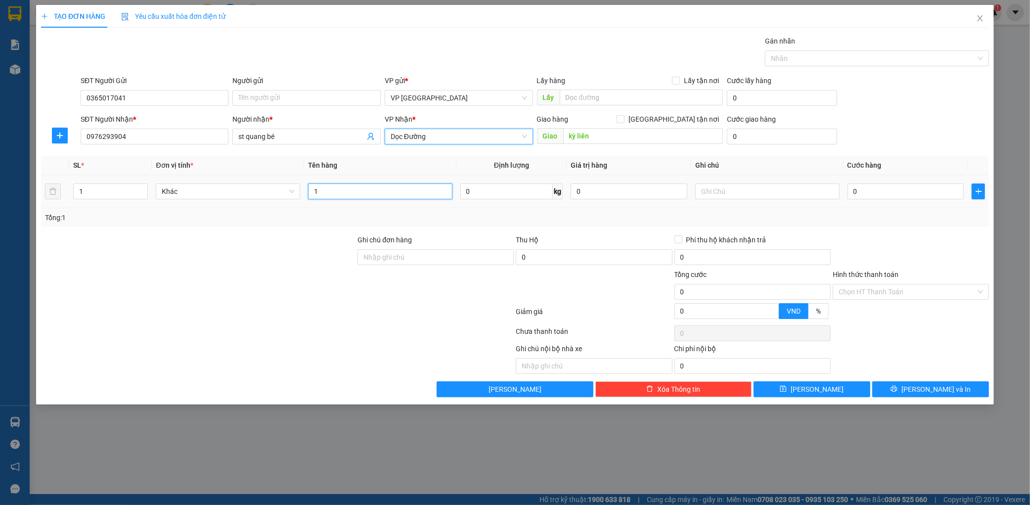
click at [377, 187] on input "1" at bounding box center [380, 192] width 144 height 16
type input "1 thfung"
drag, startPoint x: 964, startPoint y: 175, endPoint x: 943, endPoint y: 184, distance: 22.2
click at [961, 176] on td "0" at bounding box center [906, 191] width 125 height 33
click at [864, 199] on input "0" at bounding box center [906, 192] width 117 height 16
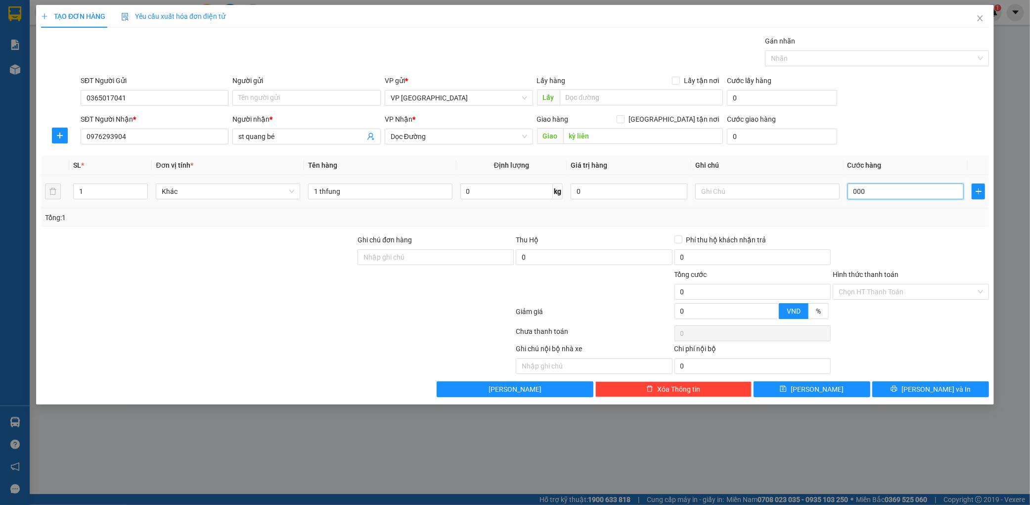
type input "0.001"
type input "1"
type input "00.010"
type input "10"
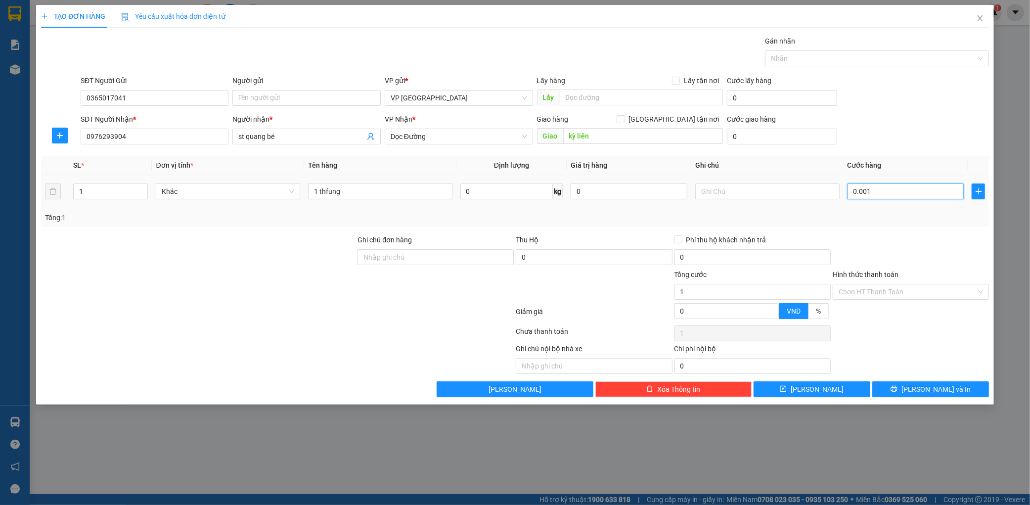
type input "10"
type input "0.000.100"
type input "100"
drag, startPoint x: 956, startPoint y: 117, endPoint x: 949, endPoint y: 121, distance: 7.7
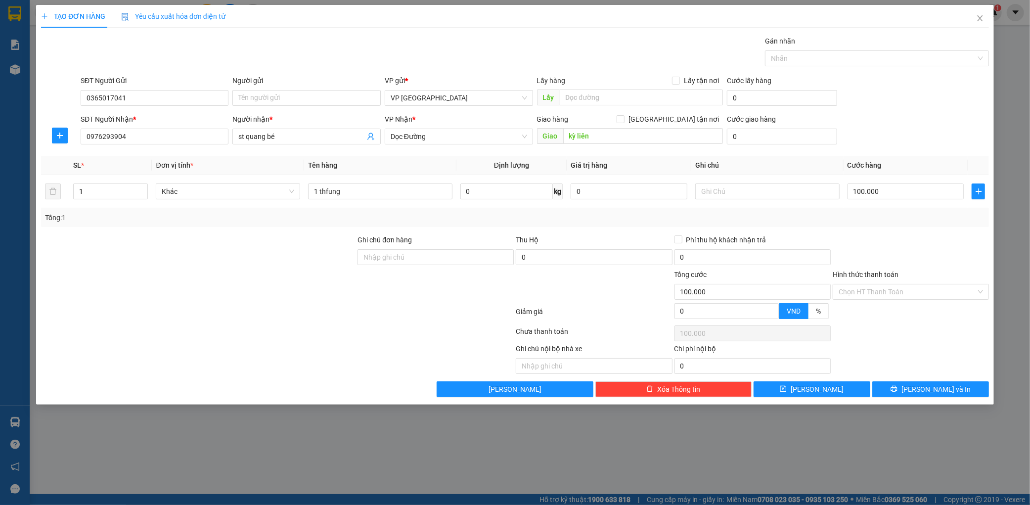
click at [953, 119] on form "SĐT Người Gửi 0365017041 Người gửi Tên người gửi VP gửi * VP Mỹ Đình Lấy hàng L…" at bounding box center [515, 111] width 948 height 73
click at [897, 389] on icon "printer" at bounding box center [894, 389] width 6 height 6
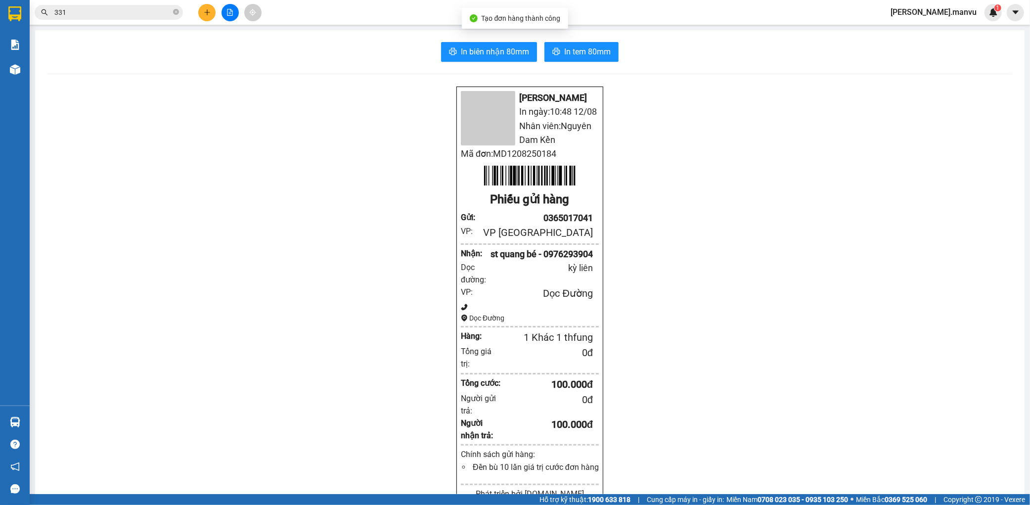
click at [462, 39] on div "In biên nhận 80mm In tem 80mm Mận Vũ In ngày: 10:48 [DATE] Nhân viên: Nguyên Da…" at bounding box center [530, 398] width 990 height 736
drag, startPoint x: 462, startPoint y: 39, endPoint x: 461, endPoint y: 64, distance: 25.7
click at [461, 59] on div "In biên nhận 80mm In tem 80mm Mận Vũ In ngày: 10:48 [DATE] Nhân viên: Nguyên Da…" at bounding box center [530, 398] width 990 height 736
click at [461, 64] on div "In biên nhận 80mm In tem 80mm Mận Vũ In ngày: 10:48 [DATE] Nhân viên: Nguyên Da…" at bounding box center [530, 398] width 990 height 736
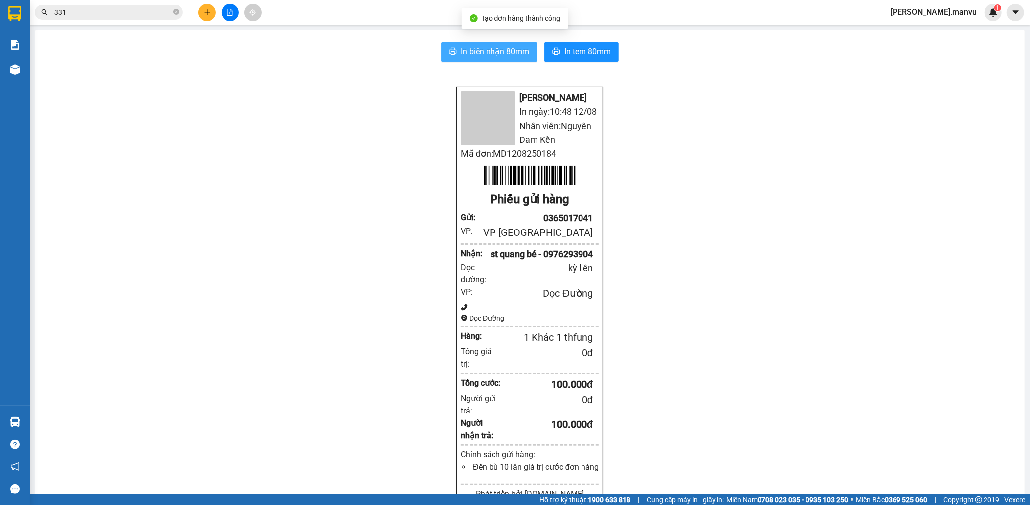
click at [462, 57] on span "In biên nhận 80mm" at bounding box center [495, 52] width 68 height 12
